Goal: Register for event/course

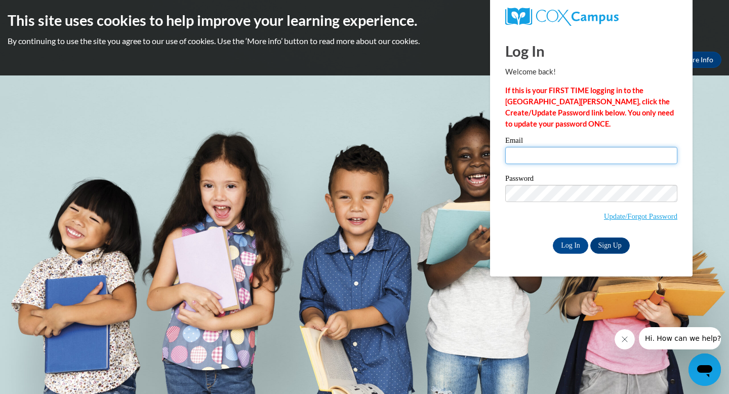
click at [552, 156] on input "Email" at bounding box center [591, 155] width 172 height 17
type input "[EMAIL_ADDRESS][DOMAIN_NAME]"
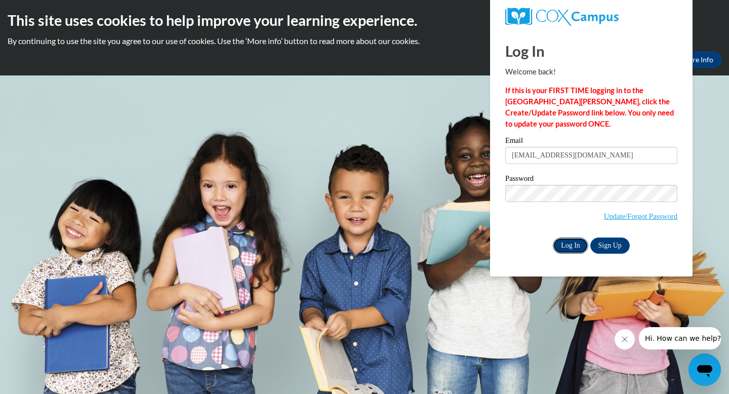
click at [574, 247] on input "Log In" at bounding box center [570, 246] width 35 height 16
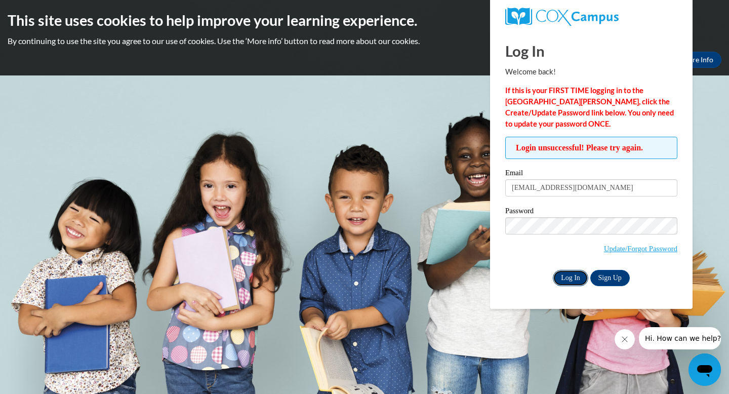
click at [575, 276] on input "Log In" at bounding box center [570, 278] width 35 height 16
click at [617, 246] on link "Update/Forgot Password" at bounding box center [640, 249] width 73 height 8
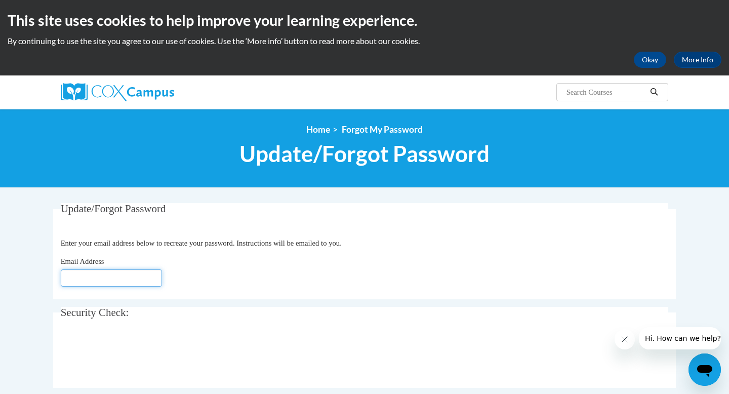
click at [125, 270] on input "Email Address" at bounding box center [111, 277] width 101 height 17
click at [103, 277] on input "Email Address" at bounding box center [111, 277] width 101 height 17
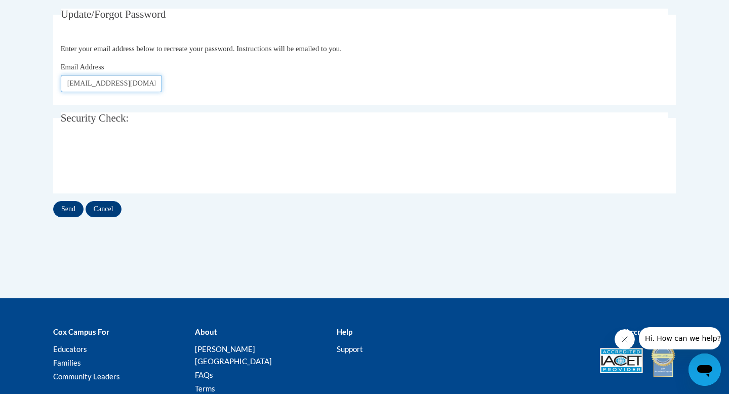
scroll to position [265, 0]
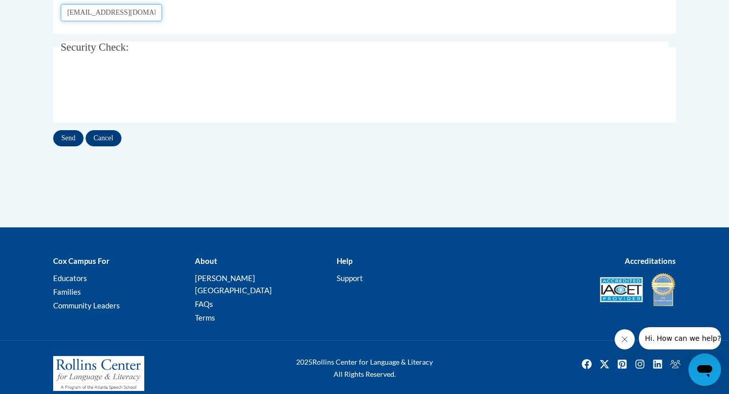
type input "[EMAIL_ADDRESS][DOMAIN_NAME]"
click at [71, 134] on input "Send" at bounding box center [68, 138] width 30 height 16
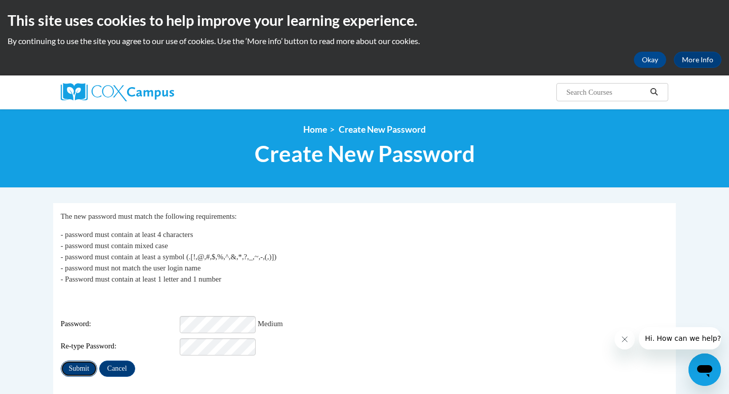
click at [77, 366] on input "Submit" at bounding box center [79, 369] width 36 height 16
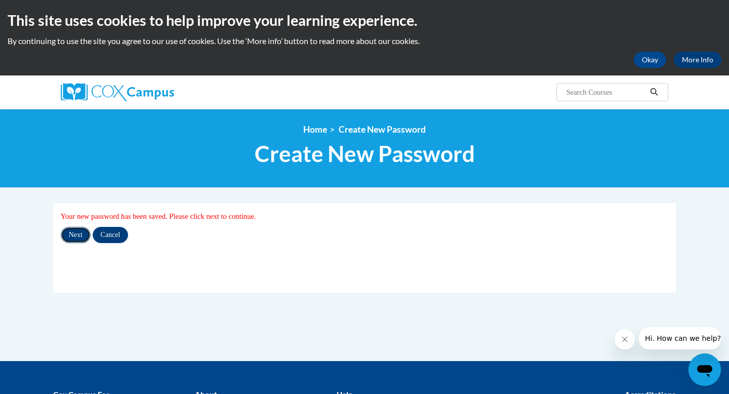
click at [79, 237] on input "Next" at bounding box center [76, 235] width 30 height 16
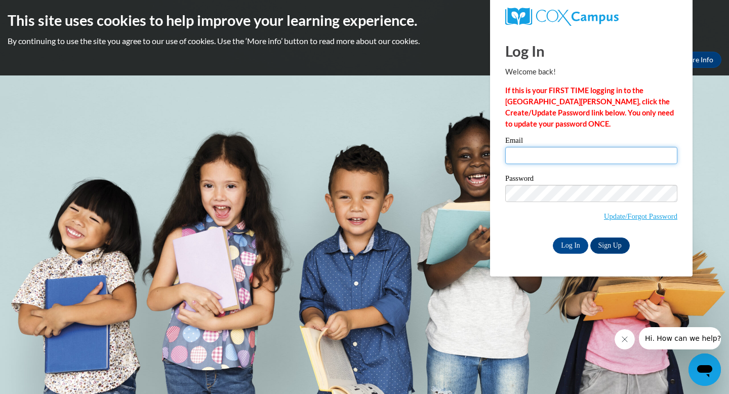
click at [542, 156] on input "Email" at bounding box center [591, 155] width 172 height 17
type input "keishaf86@aol.com"
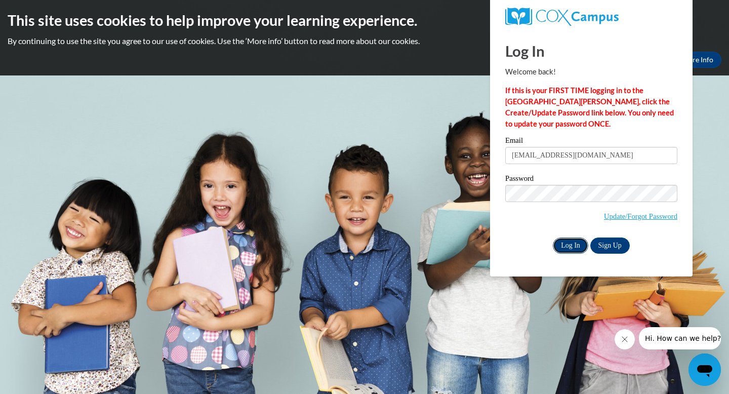
click at [567, 242] on input "Log In" at bounding box center [570, 246] width 35 height 16
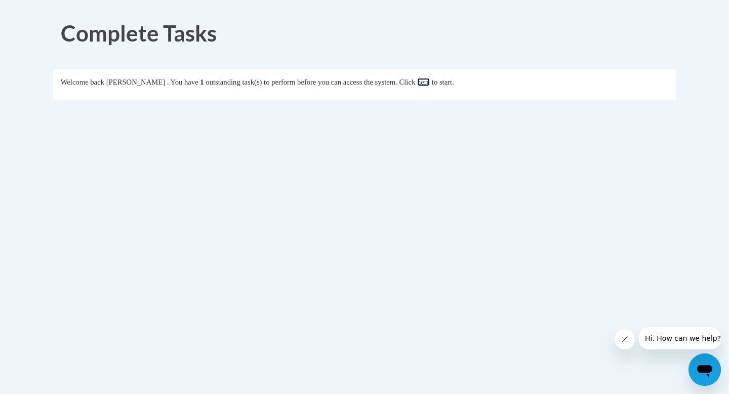
click at [430, 82] on link "here" at bounding box center [423, 82] width 13 height 8
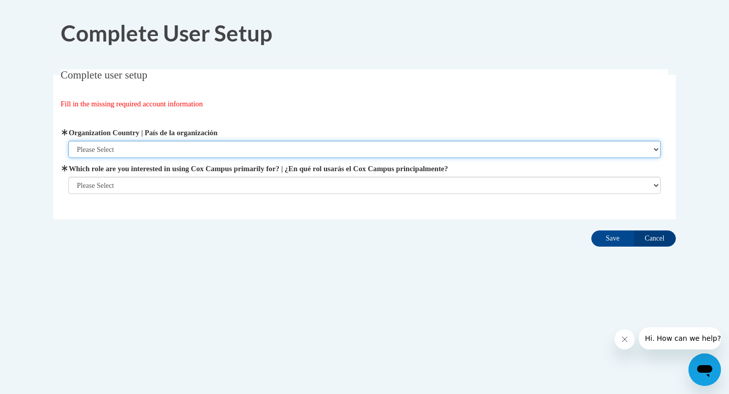
click at [167, 146] on select "Please Select [GEOGRAPHIC_DATA] | [GEOGRAPHIC_DATA] Outside of [GEOGRAPHIC_DATA…" at bounding box center [364, 149] width 593 height 17
select select "ad49bcad-a171-4b2e-b99c-48b446064914"
click at [68, 141] on select "Please Select [GEOGRAPHIC_DATA] | [GEOGRAPHIC_DATA] Outside of [GEOGRAPHIC_DATA…" at bounding box center [364, 149] width 593 height 17
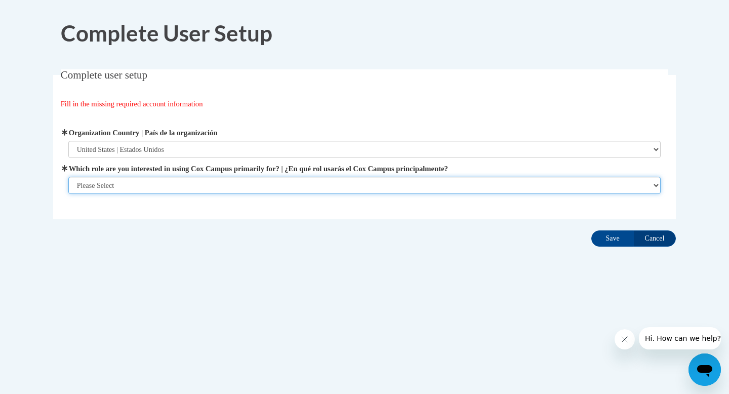
click at [136, 184] on select "Please Select College/University | Colegio/Universidad Community/Nonprofit Part…" at bounding box center [364, 185] width 593 height 17
select select "fbf2d438-af2f-41f8-98f1-81c410e29de3"
click at [68, 194] on select "Please Select College/University | Colegio/Universidad Community/Nonprofit Part…" at bounding box center [364, 185] width 593 height 17
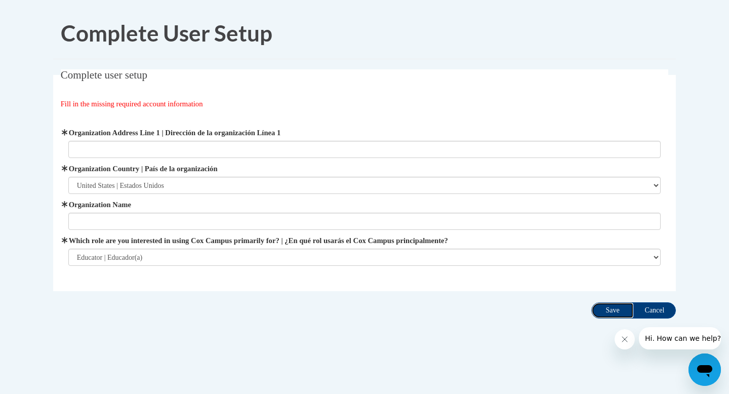
click at [607, 312] on input "Save" at bounding box center [613, 310] width 43 height 16
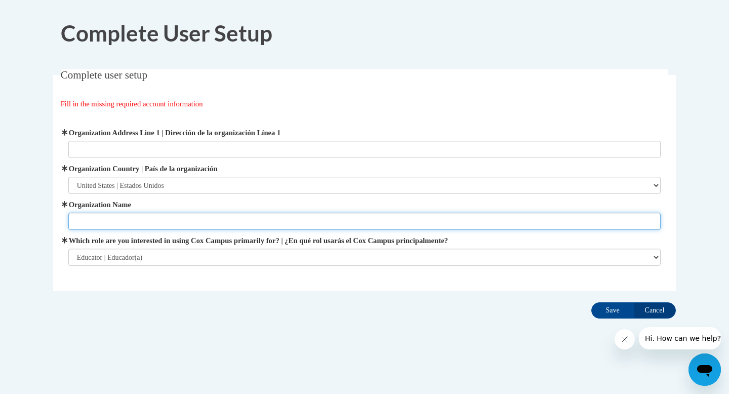
click at [174, 218] on input "Organization Name" at bounding box center [364, 221] width 593 height 17
type input "PELC"
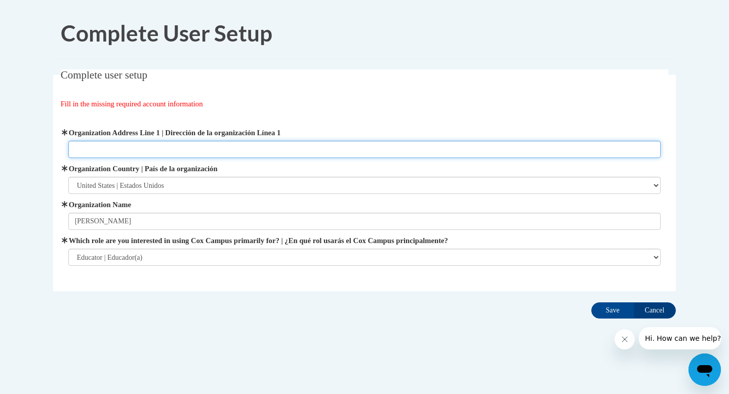
click at [139, 152] on input "Organization Address Line 1 | Dirección de la organización Línea 1" at bounding box center [364, 149] width 593 height 17
type input "13430 yARMOUTH drive"
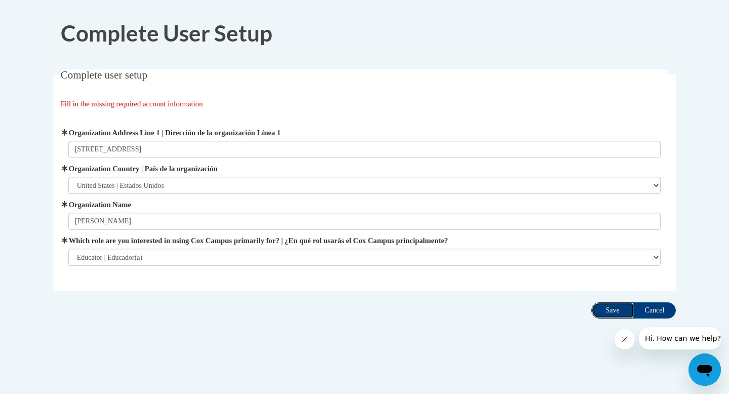
click at [607, 306] on input "Save" at bounding box center [613, 310] width 43 height 16
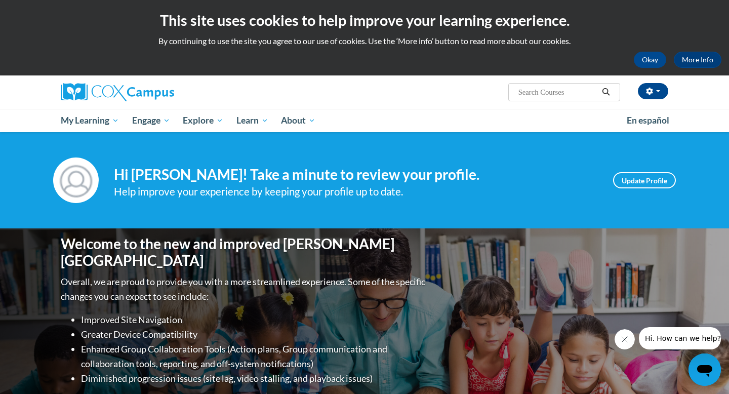
click at [571, 90] on input "Search..." at bounding box center [558, 92] width 81 height 12
type input "rhyme with me"
click at [611, 90] on button "Search" at bounding box center [606, 92] width 15 height 12
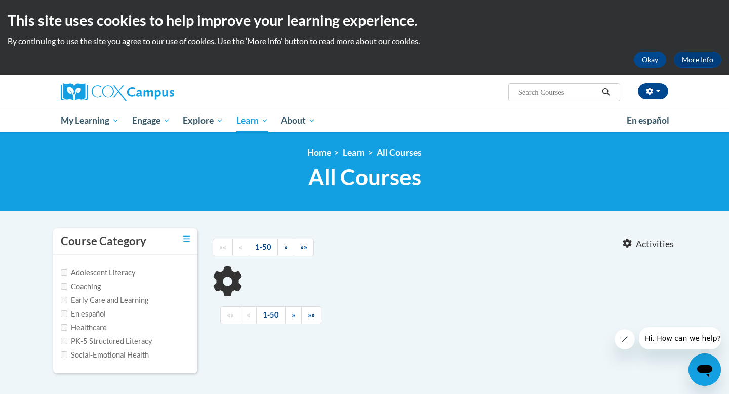
type input "rhyme with me"
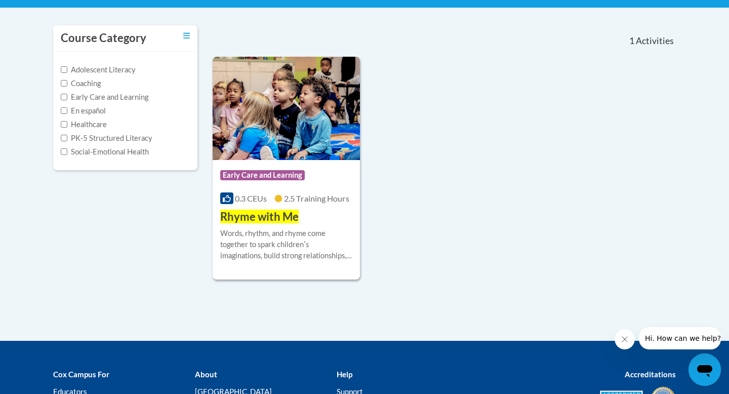
scroll to position [204, 0]
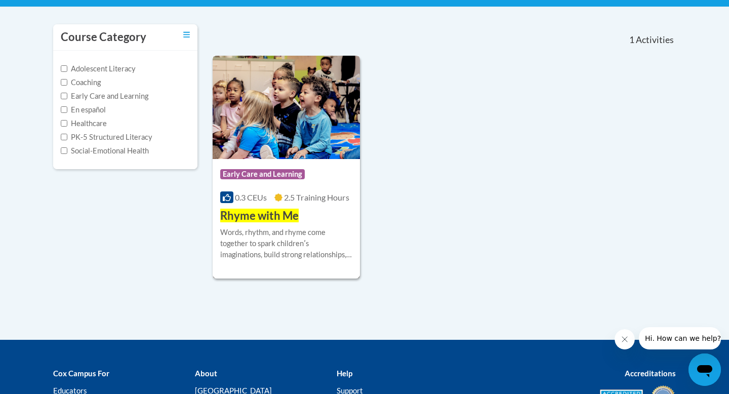
click at [296, 126] on img at bounding box center [286, 107] width 147 height 103
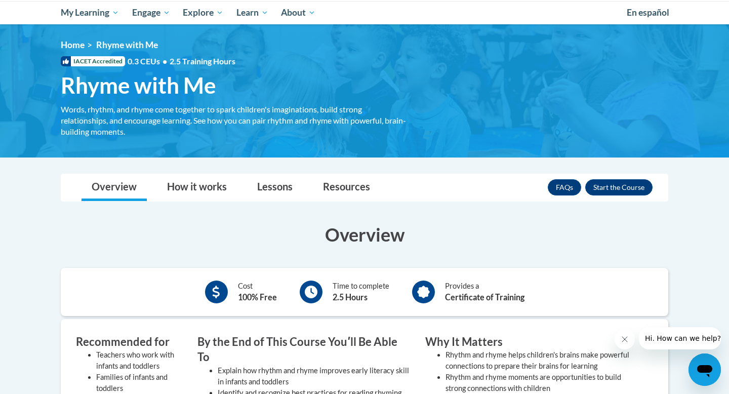
scroll to position [127, 0]
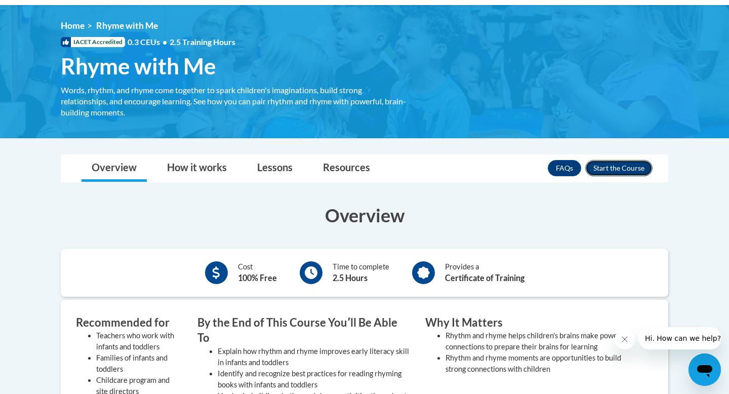
click at [608, 167] on button "Enroll" at bounding box center [618, 168] width 67 height 16
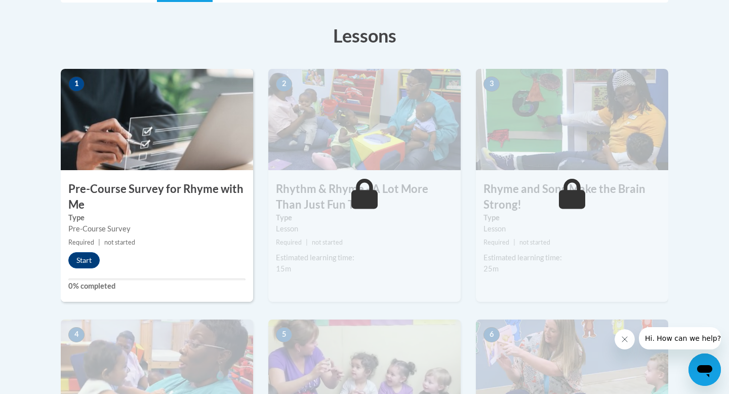
scroll to position [261, 0]
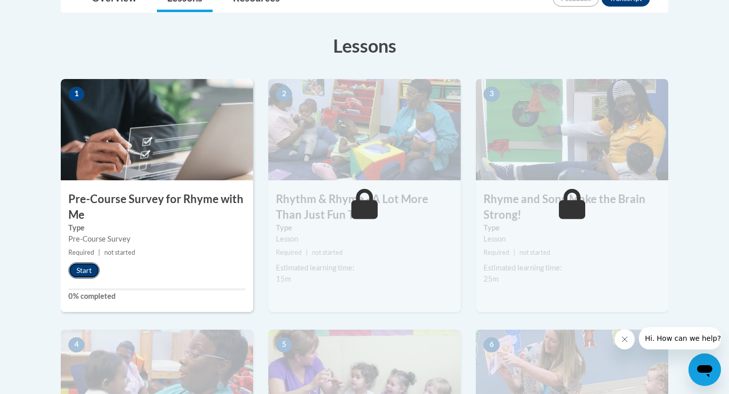
click at [88, 267] on button "Start" at bounding box center [83, 270] width 31 height 16
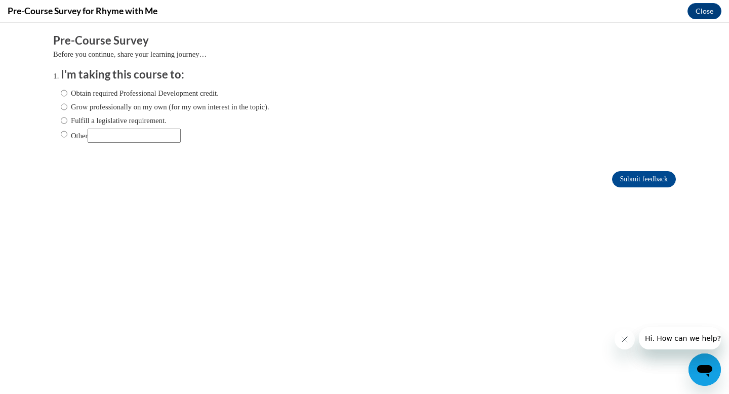
scroll to position [0, 0]
click at [66, 95] on input "Obtain required Professional Development credit." at bounding box center [64, 93] width 7 height 11
radio input "true"
click at [657, 183] on input "Submit feedback" at bounding box center [644, 179] width 64 height 16
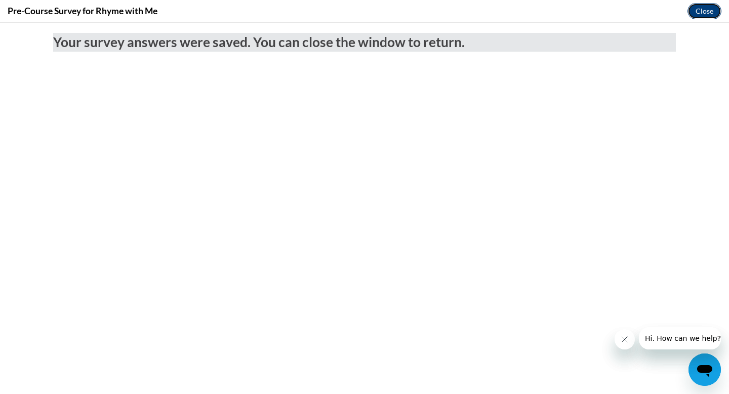
click at [702, 7] on button "Close" at bounding box center [705, 11] width 34 height 16
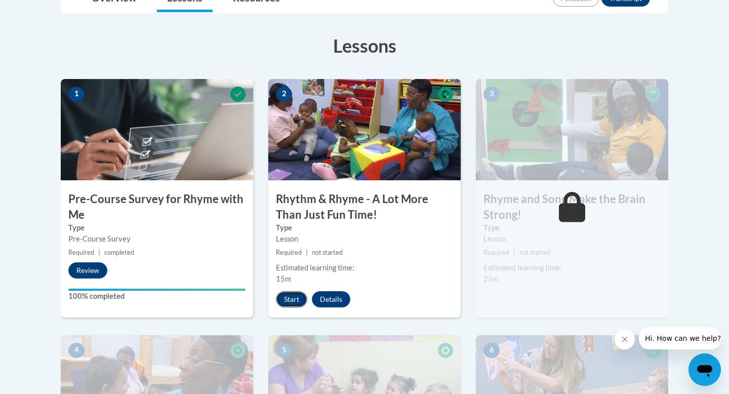
click at [294, 302] on button "Start" at bounding box center [291, 299] width 31 height 16
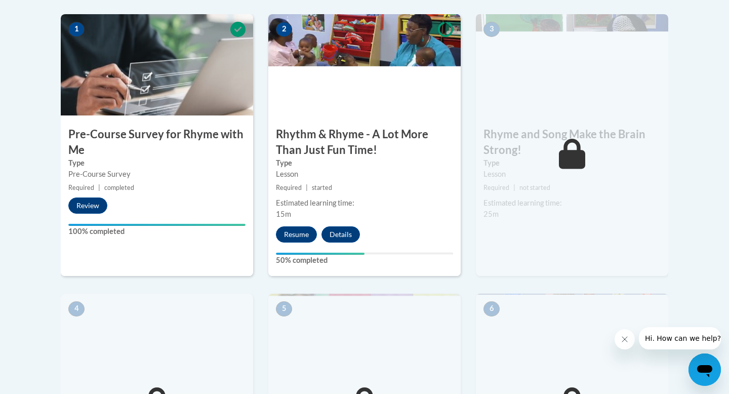
scroll to position [381, 0]
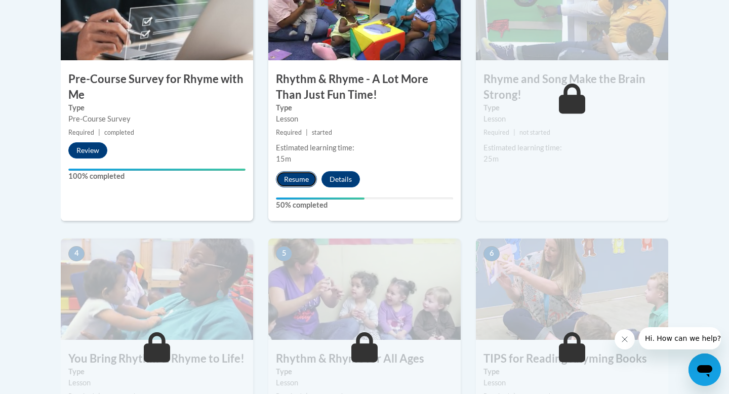
click at [304, 184] on button "Resume" at bounding box center [296, 179] width 41 height 16
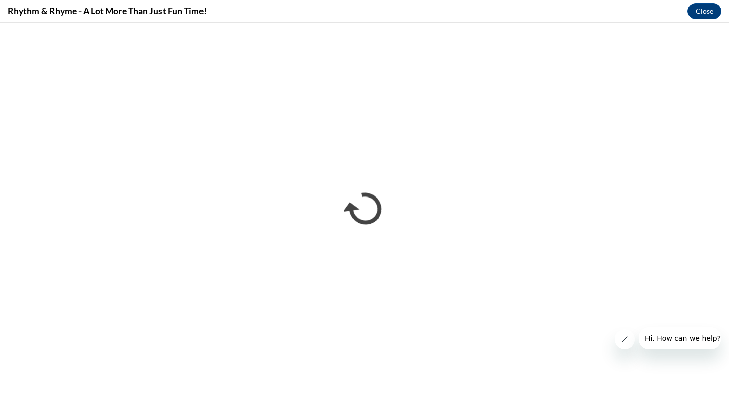
scroll to position [0, 0]
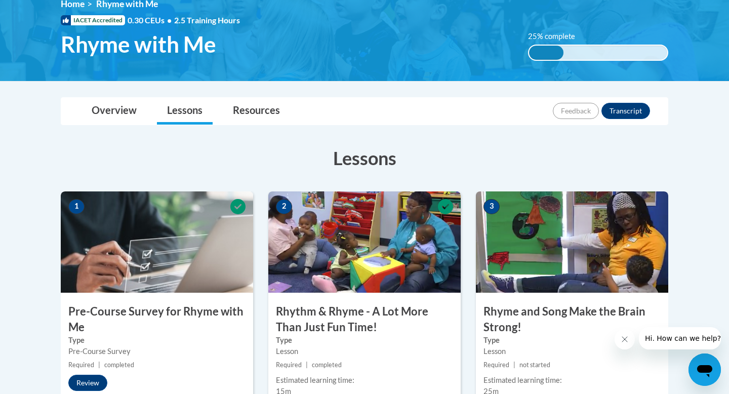
scroll to position [318, 0]
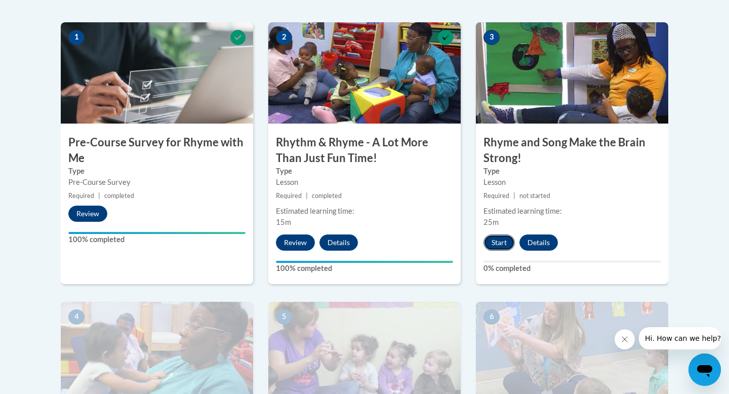
click at [501, 248] on button "Start" at bounding box center [499, 242] width 31 height 16
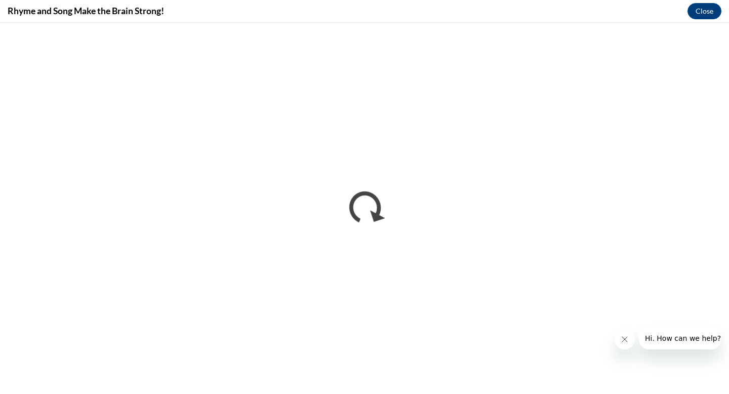
scroll to position [0, 0]
